Goal: Information Seeking & Learning: Learn about a topic

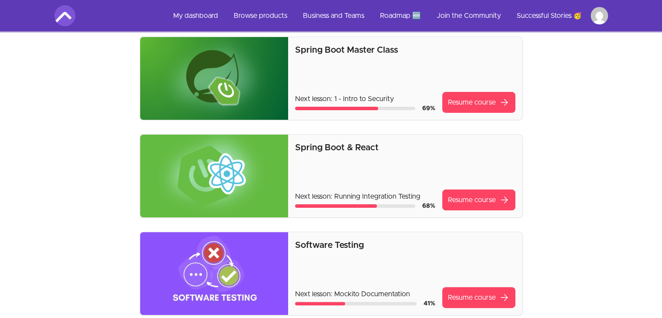
scroll to position [165, 0]
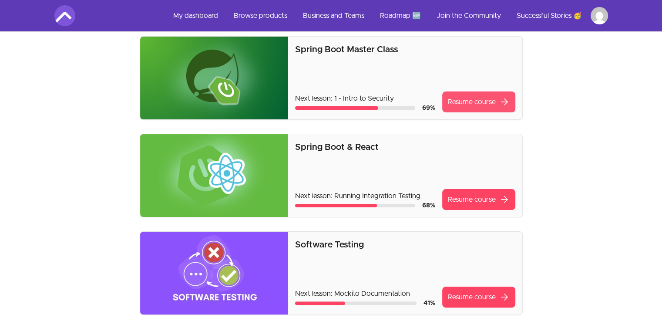
click at [447, 101] on link "Resume course arrow_forward" at bounding box center [478, 101] width 73 height 21
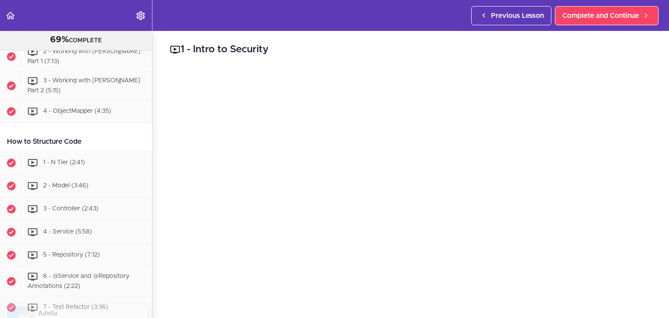
scroll to position [1506, 0]
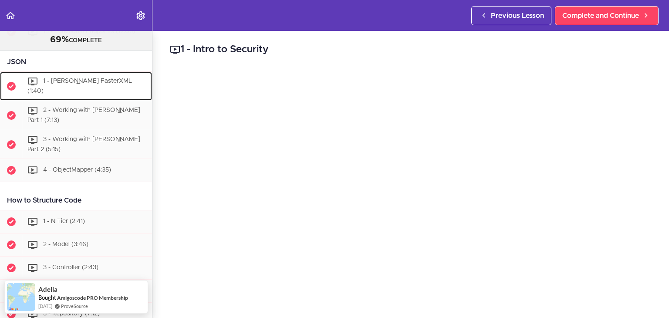
click at [96, 101] on div "1 - Jackson FasterXML (1:40)" at bounding box center [87, 86] width 129 height 29
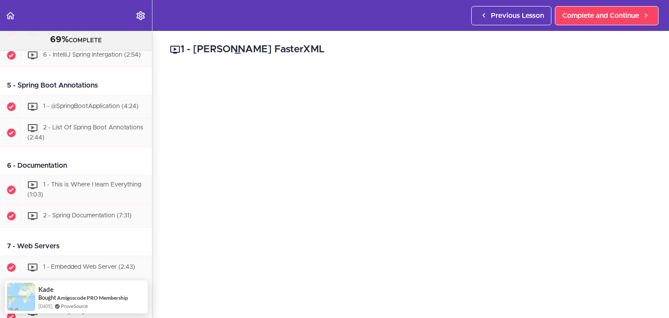
scroll to position [750, 0]
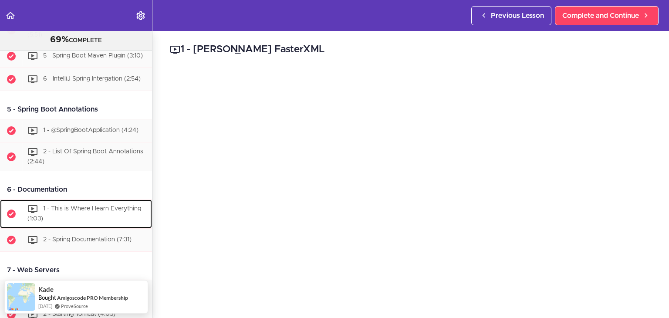
click at [80, 222] on span "1 - This is Where I learn Everything (1:03)" at bounding box center [84, 214] width 114 height 16
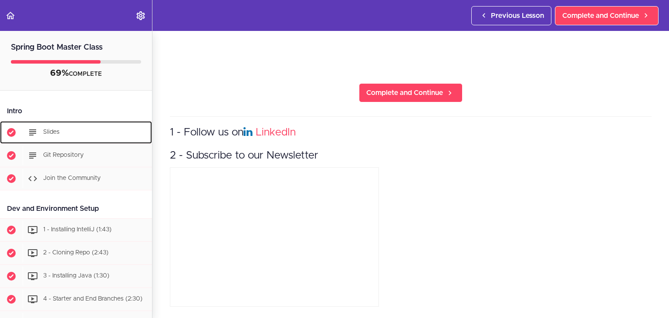
click at [66, 136] on div "Slides" at bounding box center [87, 132] width 129 height 19
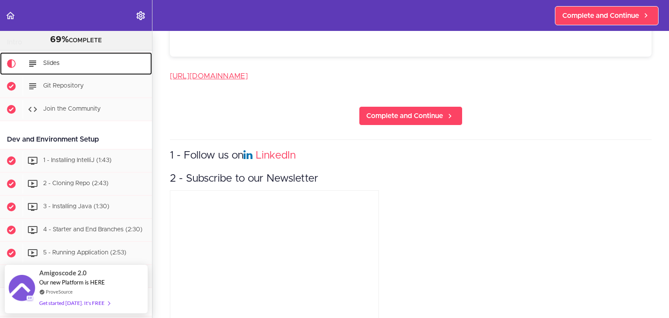
scroll to position [284, 0]
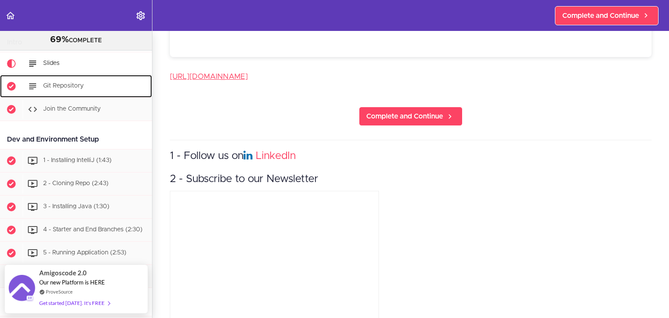
click at [84, 94] on div "Git Repository" at bounding box center [87, 86] width 129 height 19
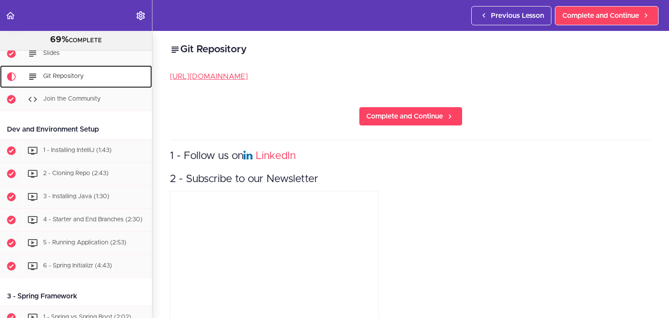
scroll to position [70, 0]
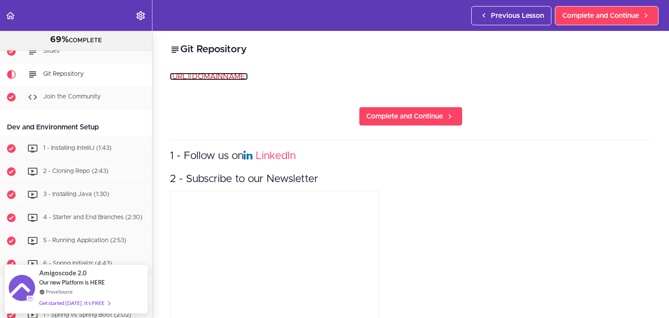
click at [248, 79] on link "https://github.com/amigoscode/spring-boot" at bounding box center [209, 76] width 78 height 7
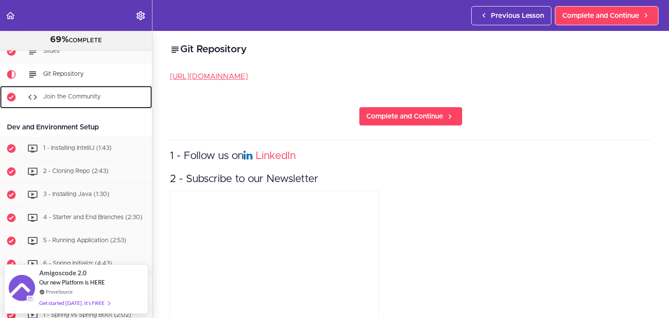
click at [80, 99] on span "Join the Community" at bounding box center [71, 97] width 57 height 6
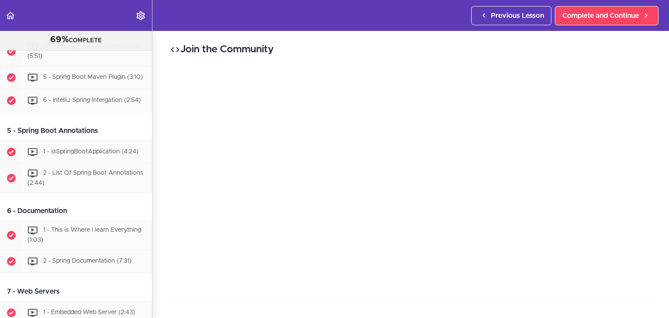
scroll to position [743, 0]
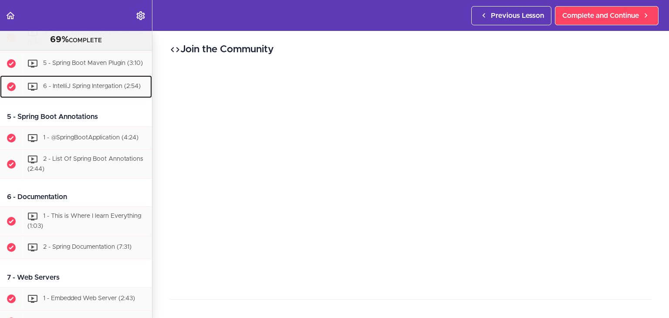
click at [65, 96] on div "6 - IntelliJ Spring Intergation (2:54)" at bounding box center [87, 86] width 129 height 19
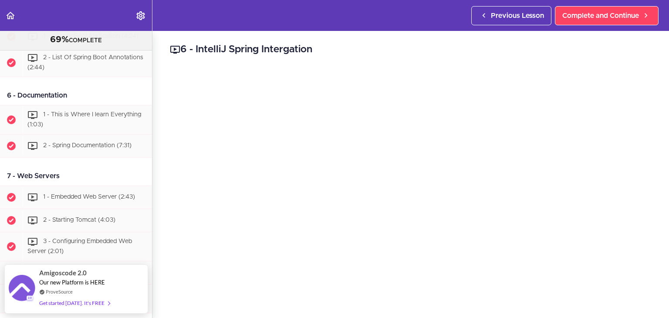
scroll to position [844, 0]
click at [76, 121] on div "1 - This is Where I learn Everything (1:03)" at bounding box center [87, 119] width 129 height 29
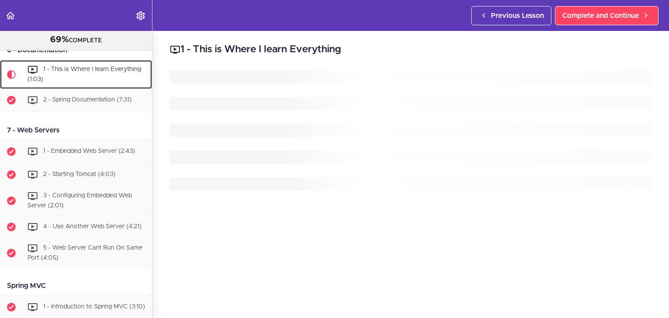
scroll to position [900, 0]
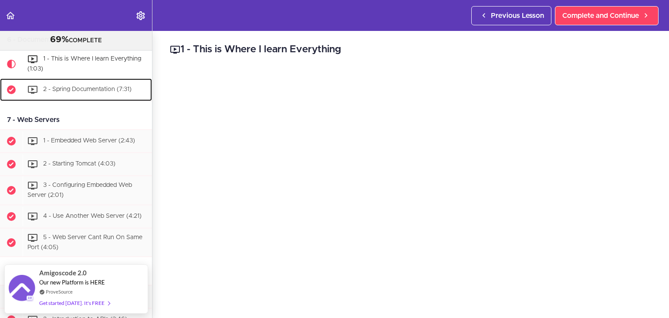
click at [95, 98] on div "2 - Spring Documentation (7:31)" at bounding box center [87, 89] width 129 height 19
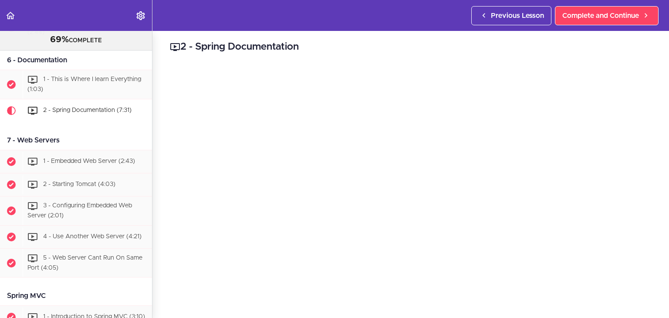
scroll to position [939, 0]
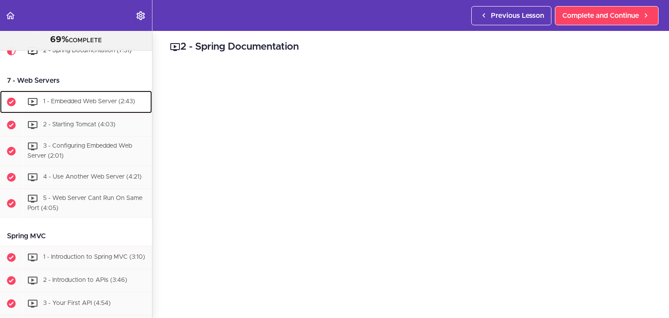
click at [84, 111] on div "1 - Embedded Web Server (2:43)" at bounding box center [87, 101] width 129 height 19
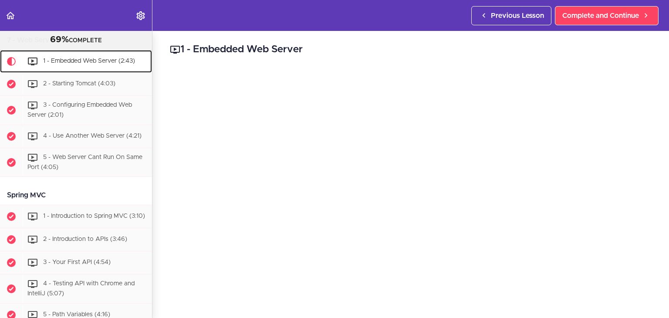
scroll to position [980, 0]
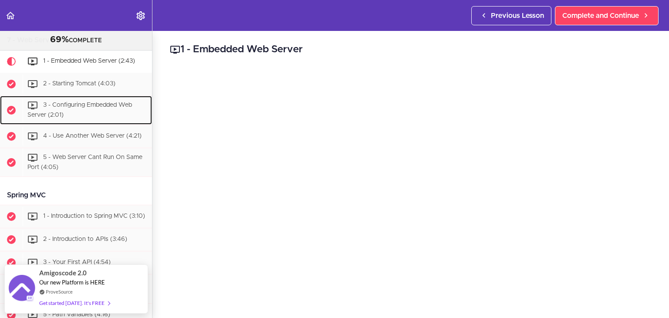
click at [84, 118] on span "3 - Configuring Embedded Web Server (2:01)" at bounding box center [79, 110] width 104 height 16
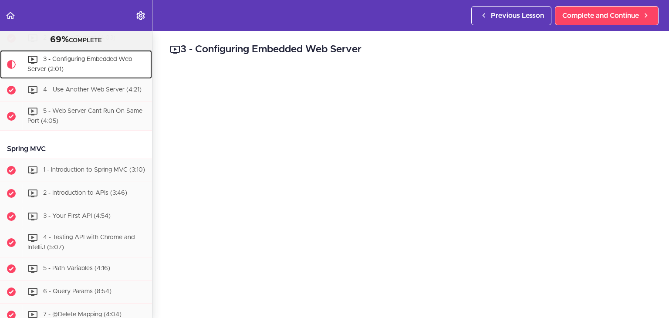
scroll to position [1027, 0]
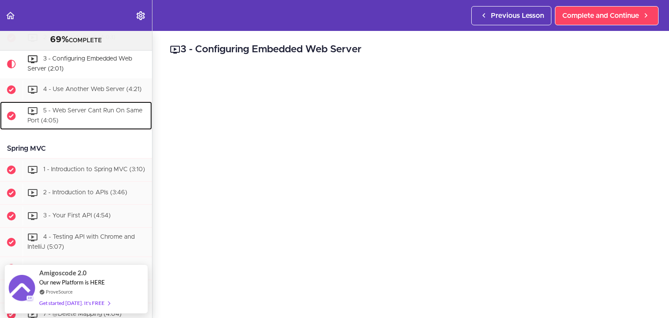
click at [108, 121] on span "5 - Web Server Cant Run On Same Port (4:05)" at bounding box center [84, 116] width 115 height 16
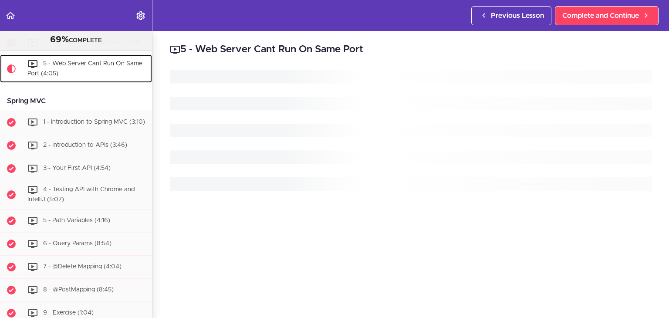
scroll to position [1078, 0]
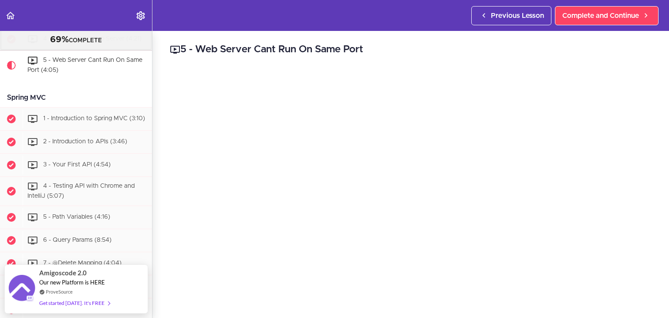
click at [102, 49] on div "4 - Use Another Web Server (4:21)" at bounding box center [87, 39] width 129 height 19
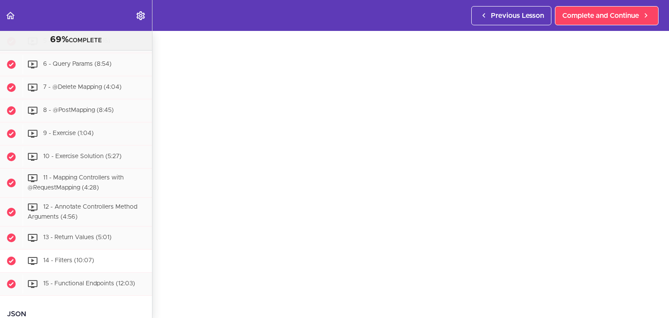
scroll to position [1328, 0]
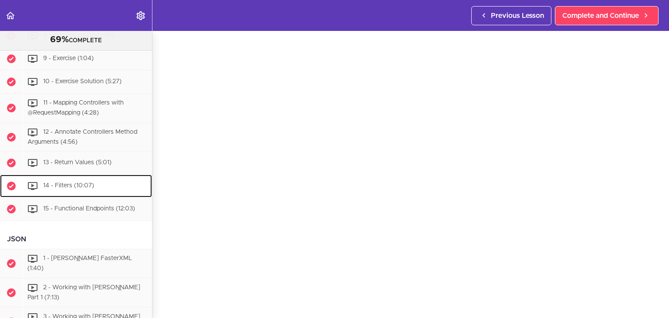
click at [95, 195] on div "14 - Filters (10:07)" at bounding box center [87, 185] width 129 height 19
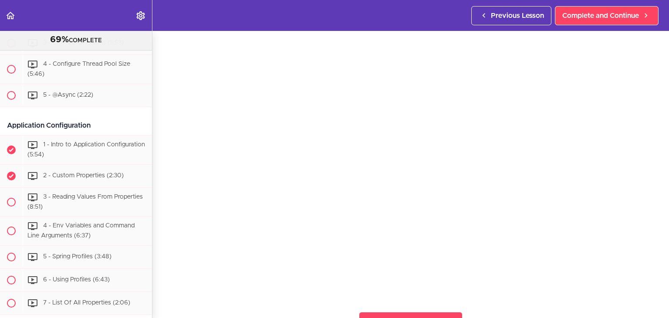
scroll to position [3176, 0]
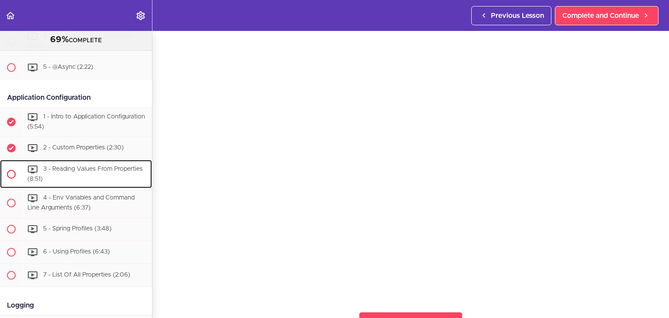
click at [100, 188] on div "3 - Reading Values From Properties (8:51)" at bounding box center [87, 174] width 129 height 29
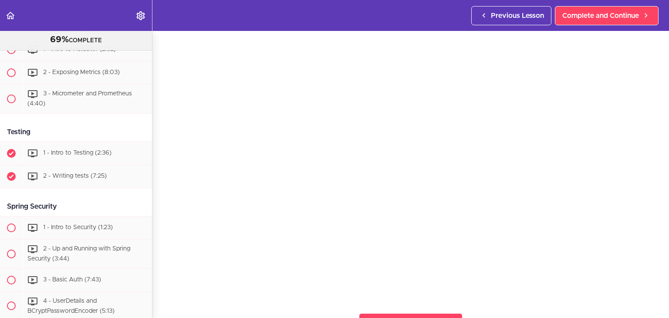
scroll to position [3639, 0]
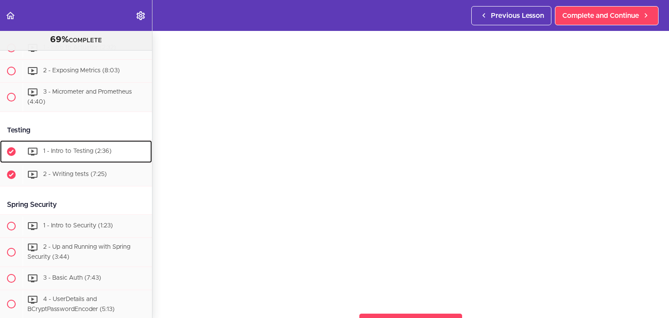
click at [86, 154] on span "1 - Intro to Testing (2:36)" at bounding box center [77, 151] width 68 height 6
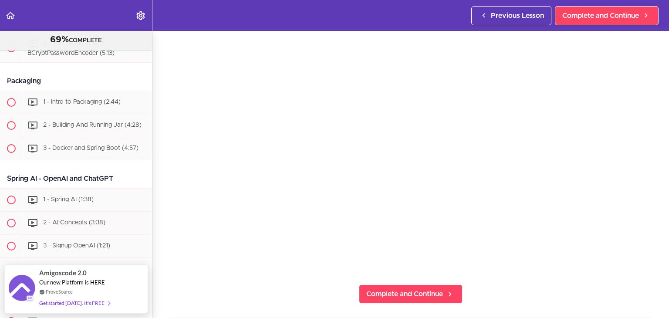
scroll to position [71, 0]
click at [10, 15] on icon "Back to course curriculum" at bounding box center [10, 15] width 10 height 10
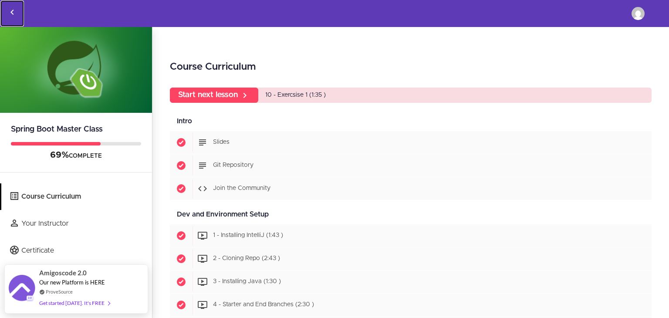
click at [13, 10] on use "Back to courses" at bounding box center [11, 12] width 3 height 5
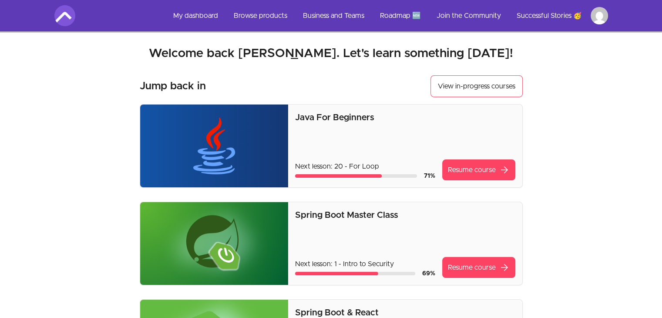
click at [334, 147] on div "Java For Beginners Next lesson: 20 - For Loop 71 % Resume course arrow_forward" at bounding box center [405, 145] width 220 height 69
click at [259, 135] on img at bounding box center [214, 145] width 148 height 83
click at [337, 123] on div "Java For Beginners Next lesson: 20 - For Loop 71 % Resume course arrow_forward" at bounding box center [405, 145] width 220 height 69
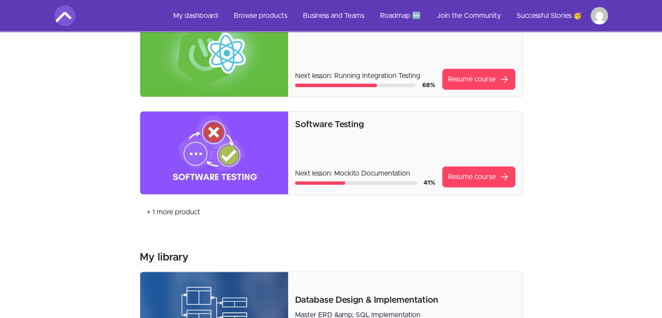
scroll to position [286, 0]
click at [186, 214] on link "+ 1 more product" at bounding box center [173, 212] width 67 height 21
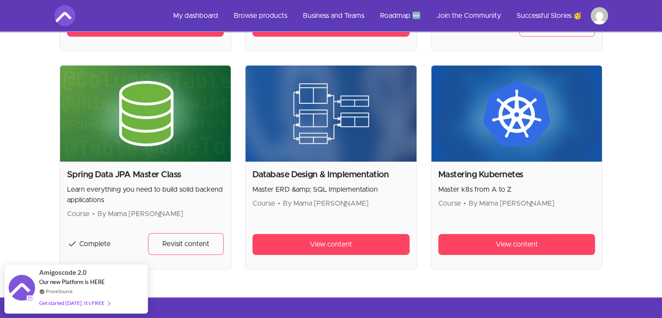
scroll to position [607, 0]
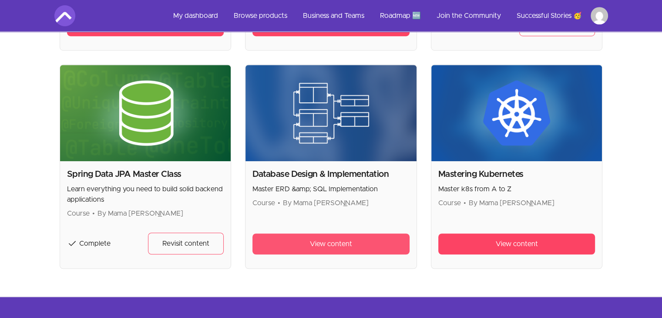
click at [310, 247] on span "View content" at bounding box center [331, 244] width 42 height 10
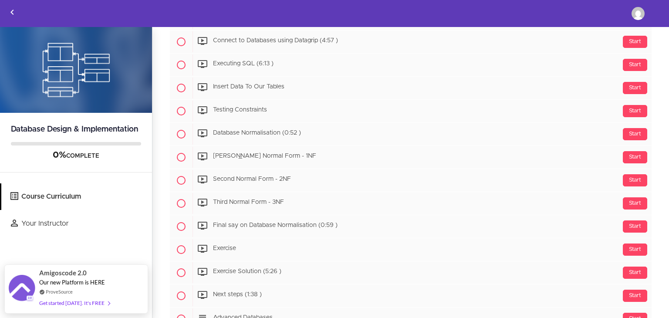
scroll to position [561, 0]
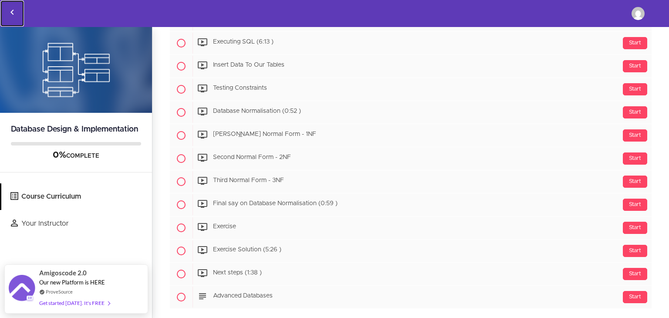
click at [16, 17] on link "Back to courses" at bounding box center [12, 13] width 24 height 26
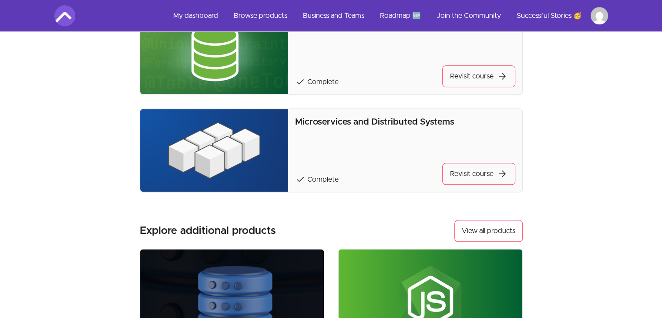
scroll to position [792, 0]
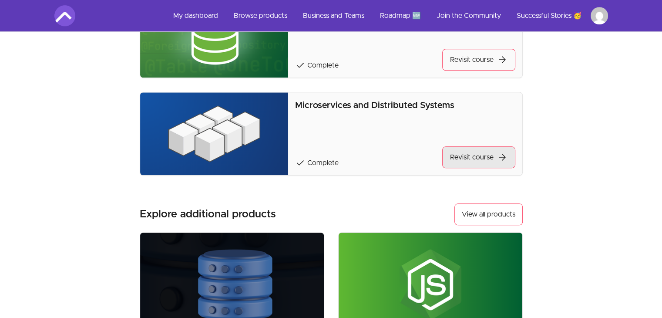
click at [472, 164] on link "Revisit course arrow_forward" at bounding box center [478, 157] width 73 height 22
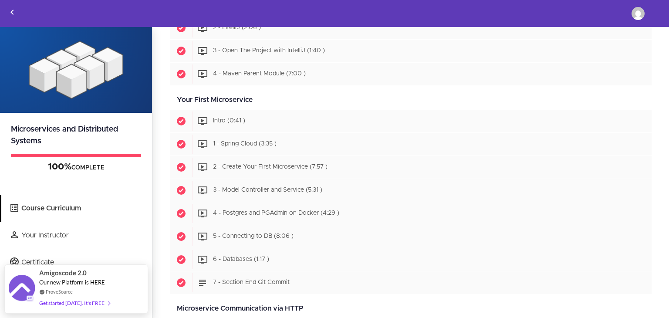
scroll to position [253, 0]
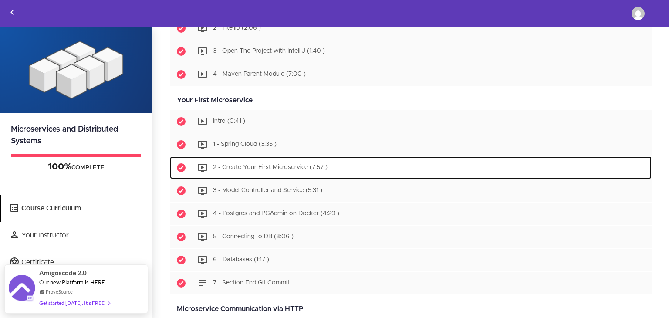
click at [310, 168] on span "2 - Create Your First Microservice (7:57 )" at bounding box center [270, 168] width 114 height 6
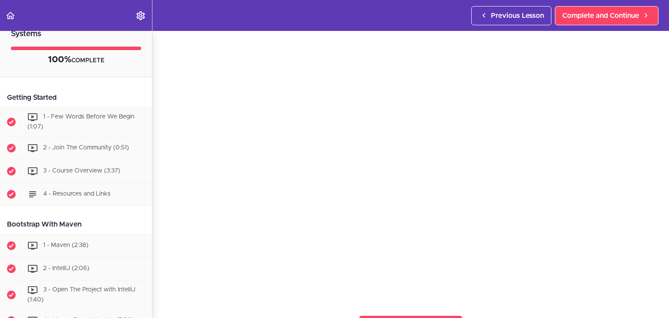
scroll to position [24, 0]
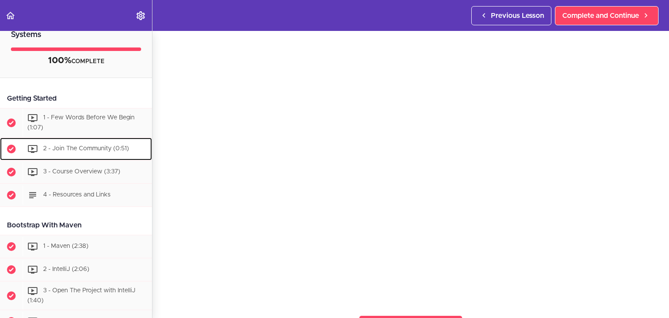
click at [76, 138] on link "2 - Join The Community (0:51)" at bounding box center [76, 149] width 152 height 23
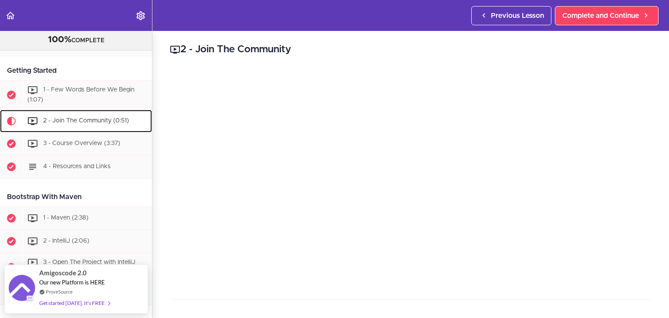
scroll to position [40, 0]
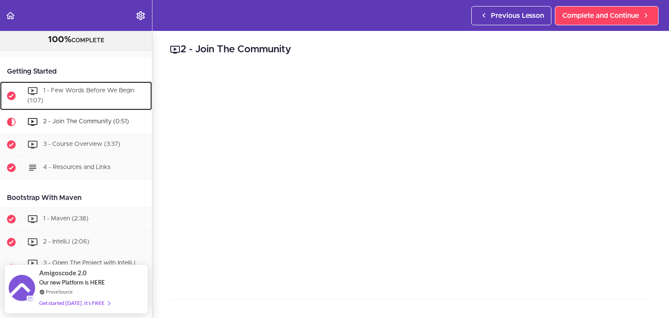
click at [85, 102] on div "1 - Few Words Before We Begin (1:07)" at bounding box center [87, 95] width 129 height 29
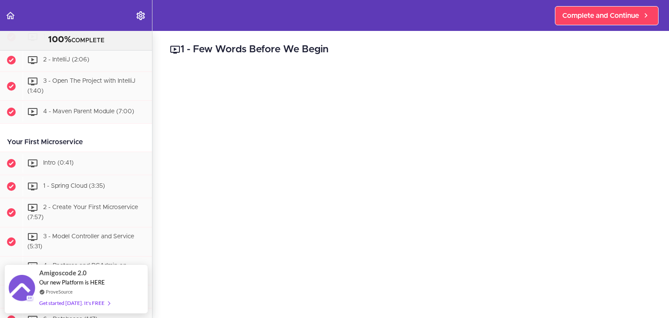
scroll to position [225, 0]
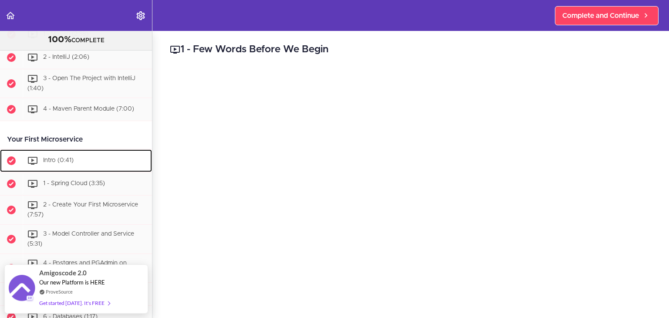
click at [77, 153] on div "Intro (0:41)" at bounding box center [87, 160] width 129 height 19
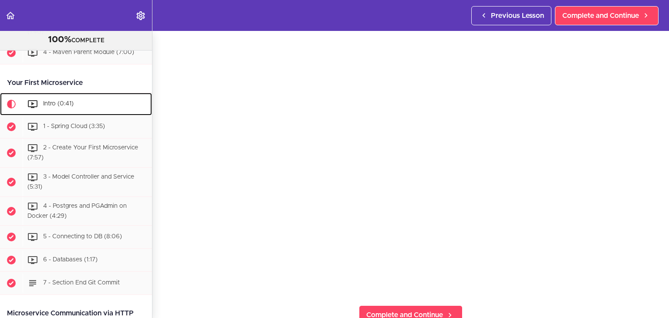
scroll to position [50, 0]
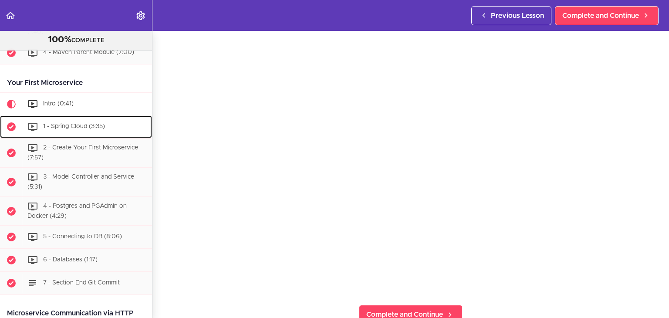
click at [81, 124] on span "1 - Spring Cloud (3:35)" at bounding box center [74, 127] width 62 height 6
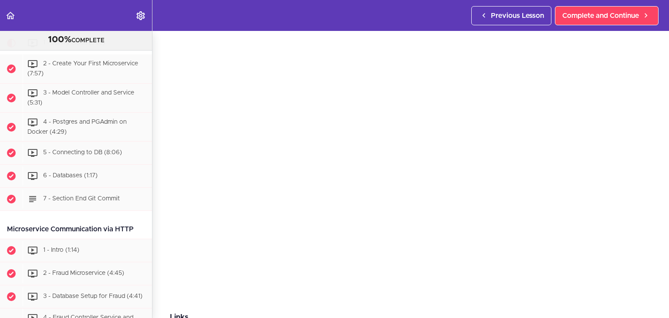
scroll to position [366, 0]
click at [96, 241] on div "1 - Intro (1:14)" at bounding box center [87, 250] width 129 height 19
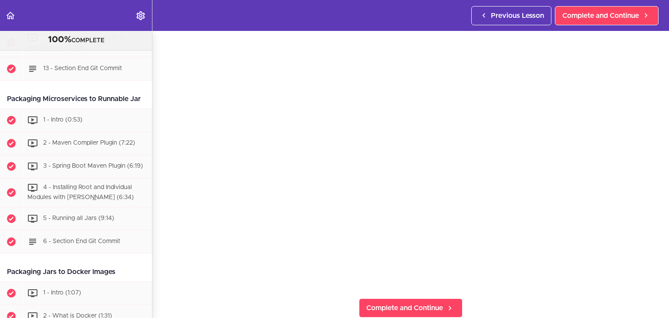
scroll to position [2049, 0]
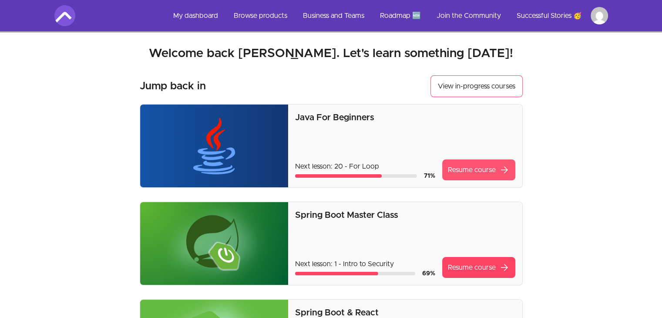
click at [461, 172] on link "Resume course arrow_forward" at bounding box center [478, 169] width 73 height 21
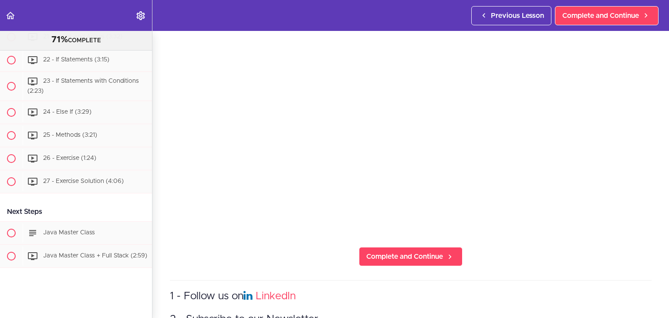
scroll to position [1184, 0]
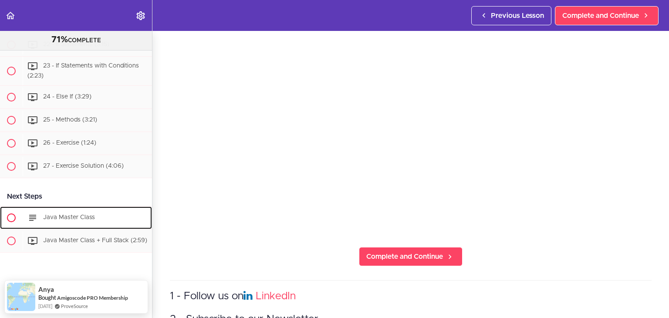
click at [72, 214] on span "Java Master Class" at bounding box center [69, 217] width 52 height 6
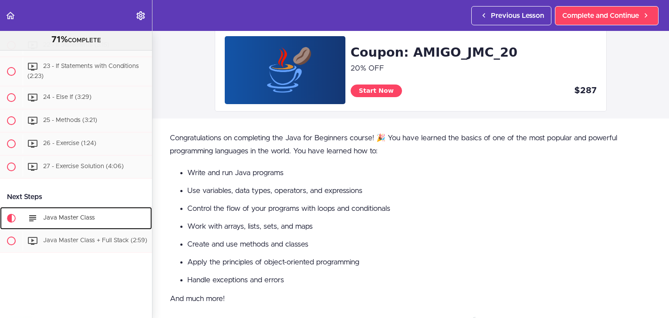
scroll to position [51, 0]
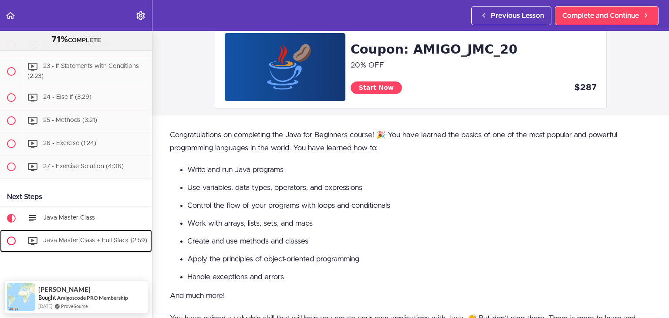
click at [129, 231] on div "Java Master Class + Full Stack (2:59)" at bounding box center [87, 240] width 129 height 19
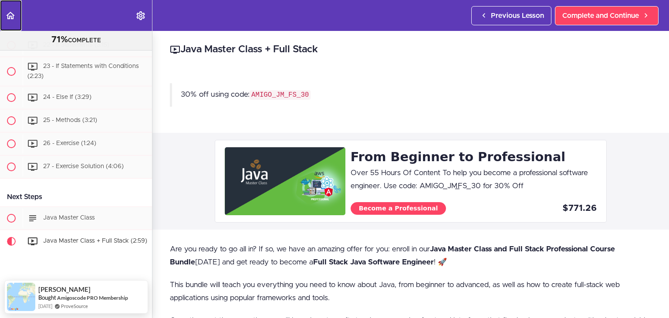
click at [17, 20] on link "Back to course curriculum" at bounding box center [11, 15] width 22 height 31
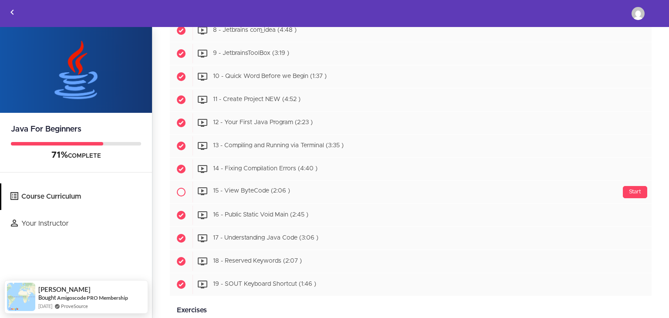
scroll to position [320, 0]
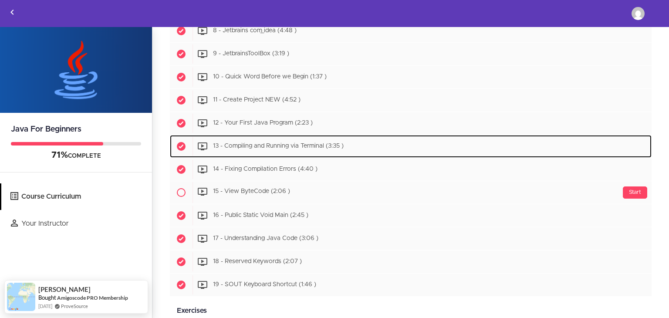
click at [321, 148] on span "13 - Compiling and Running via Terminal (3:35 )" at bounding box center [278, 146] width 131 height 6
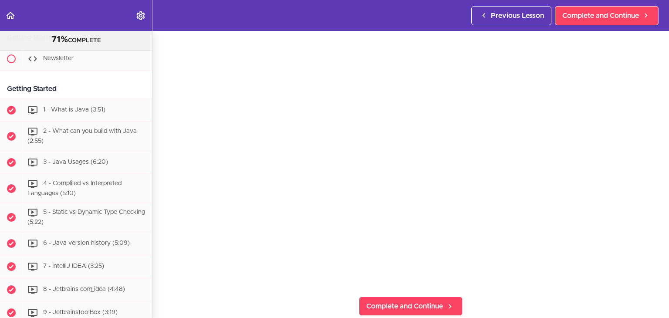
scroll to position [75, 0]
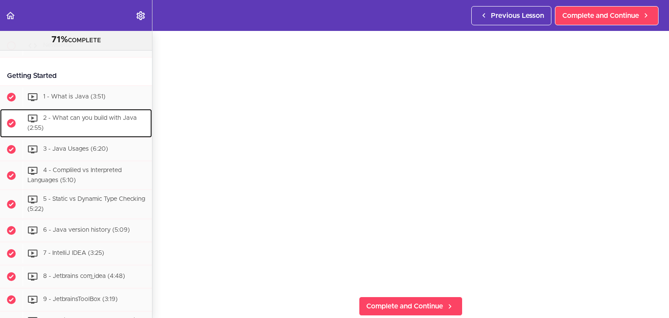
click at [89, 120] on span "2 - What can you build with Java (2:55)" at bounding box center [81, 123] width 109 height 16
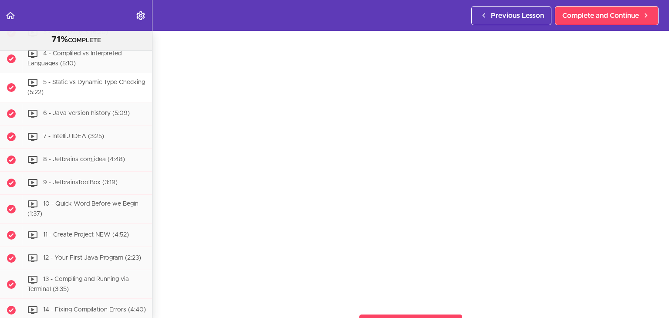
scroll to position [195, 0]
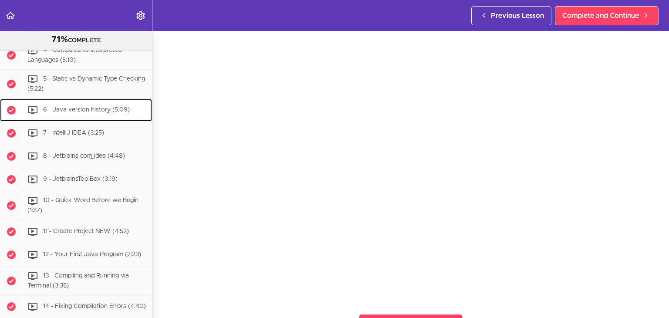
click at [104, 108] on span "6 - Java version history (5:09)" at bounding box center [86, 110] width 87 height 6
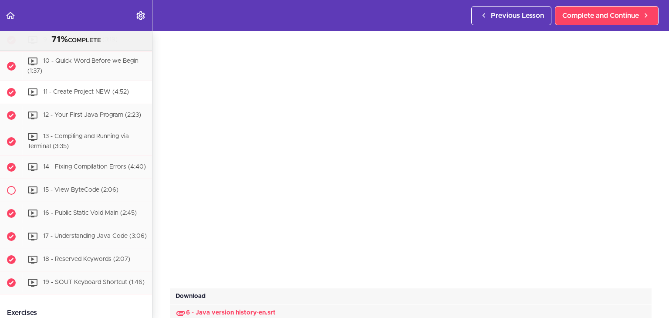
scroll to position [334, 0]
click at [75, 138] on div "13 - Compiling and Running via Terminal (3:35)" at bounding box center [87, 141] width 129 height 29
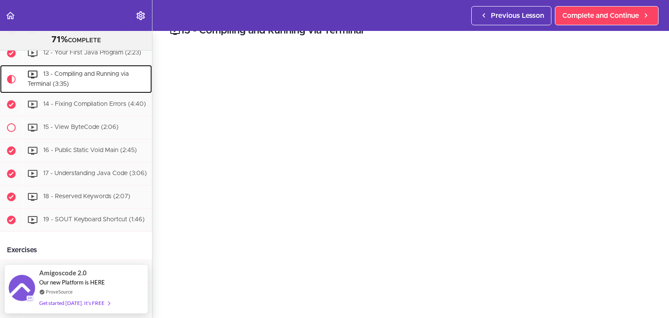
scroll to position [19, 0]
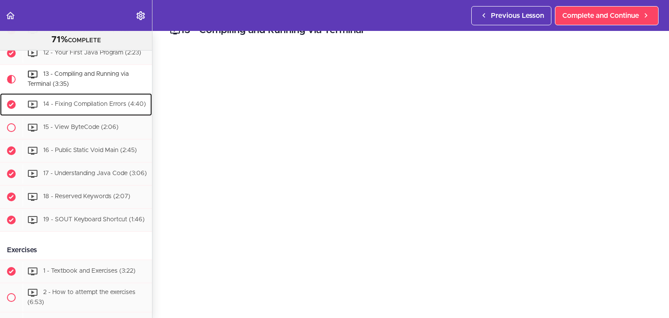
click at [89, 112] on div "14 - Fixing Compilation Errors (4:40)" at bounding box center [87, 104] width 129 height 19
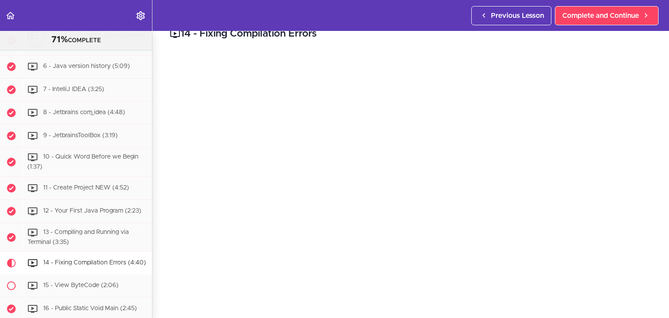
scroll to position [266, 0]
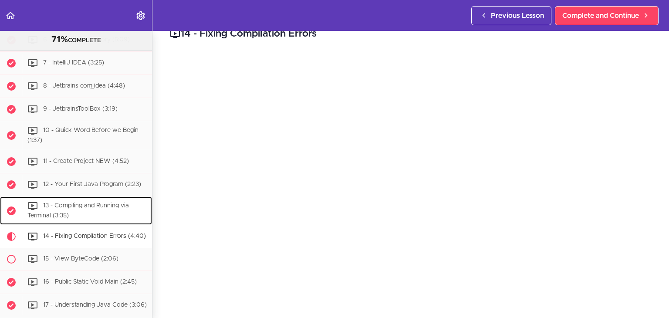
click at [70, 208] on div "13 - Compiling and Running via Terminal (3:35)" at bounding box center [87, 210] width 129 height 29
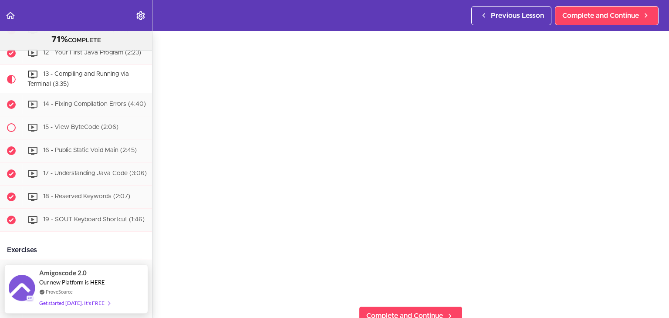
scroll to position [50, 0]
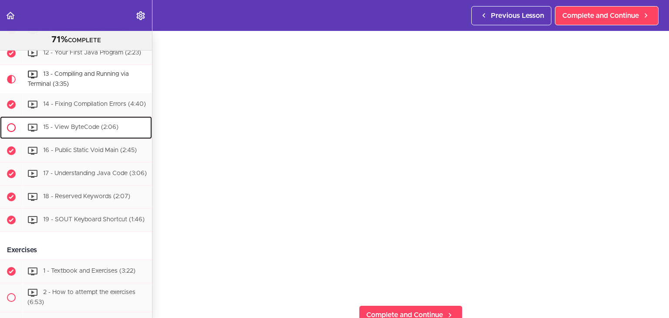
click at [90, 136] on div "15 - View ByteCode (2:06)" at bounding box center [87, 127] width 129 height 19
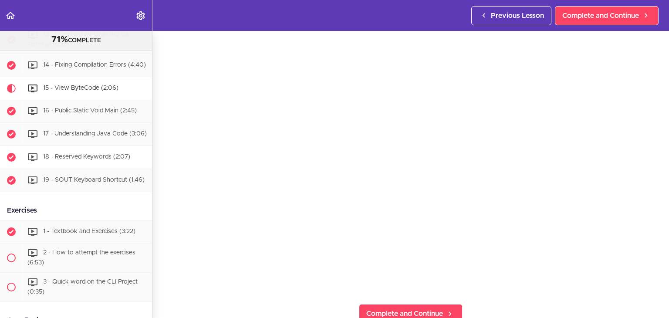
scroll to position [437, 0]
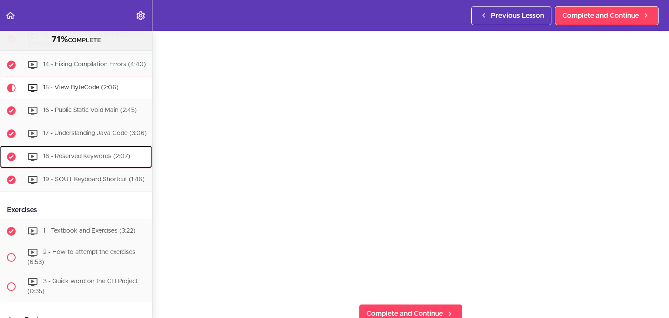
click at [94, 160] on span "18 - Reserved Keywords (2:07)" at bounding box center [86, 157] width 87 height 6
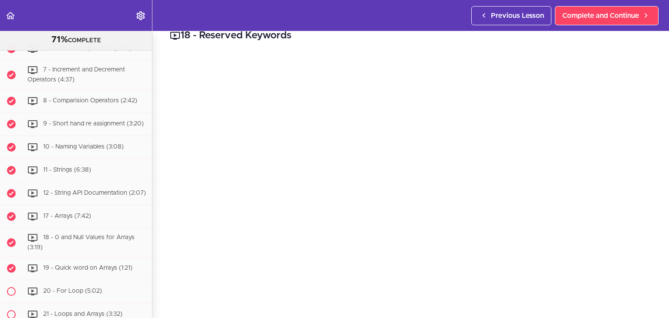
scroll to position [853, 0]
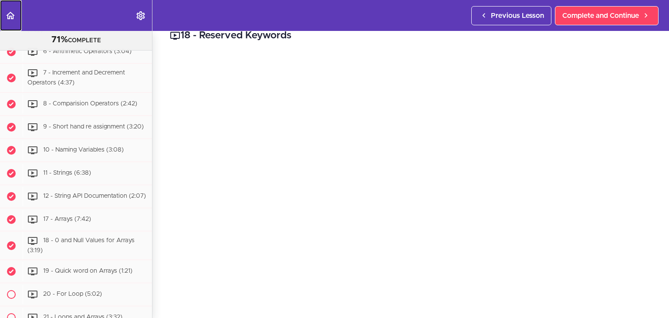
click at [7, 19] on icon "Back to course curriculum" at bounding box center [10, 15] width 10 height 10
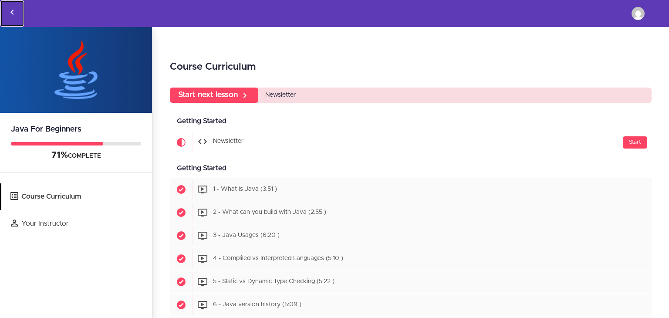
click at [9, 12] on icon "Back to courses" at bounding box center [12, 12] width 10 height 10
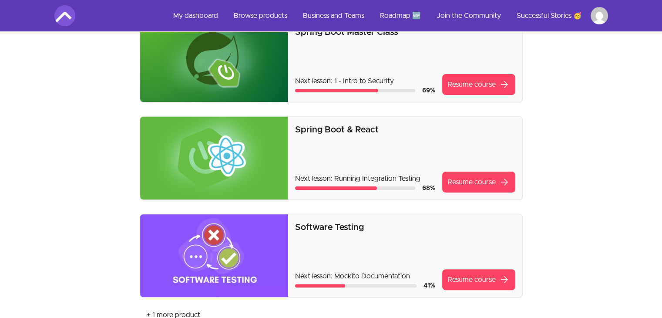
scroll to position [183, 0]
click at [394, 14] on link "Roadmap 🆕" at bounding box center [400, 15] width 55 height 21
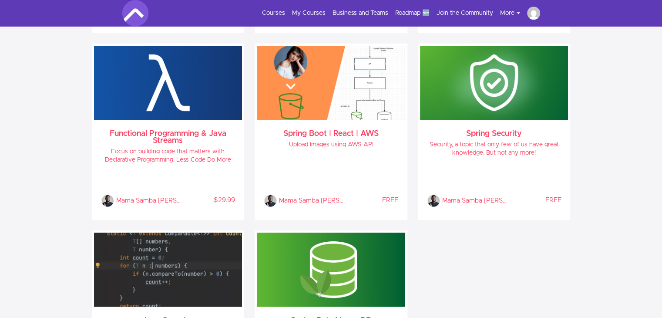
scroll to position [1019, 0]
